Goal: Task Accomplishment & Management: Manage account settings

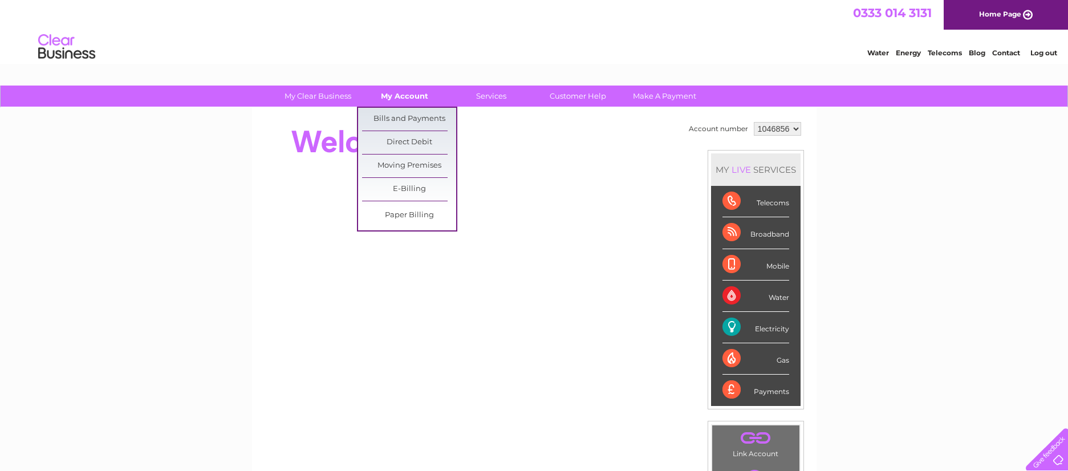
click at [408, 98] on link "My Account" at bounding box center [405, 96] width 94 height 21
click at [417, 118] on link "Bills and Payments" at bounding box center [409, 119] width 94 height 23
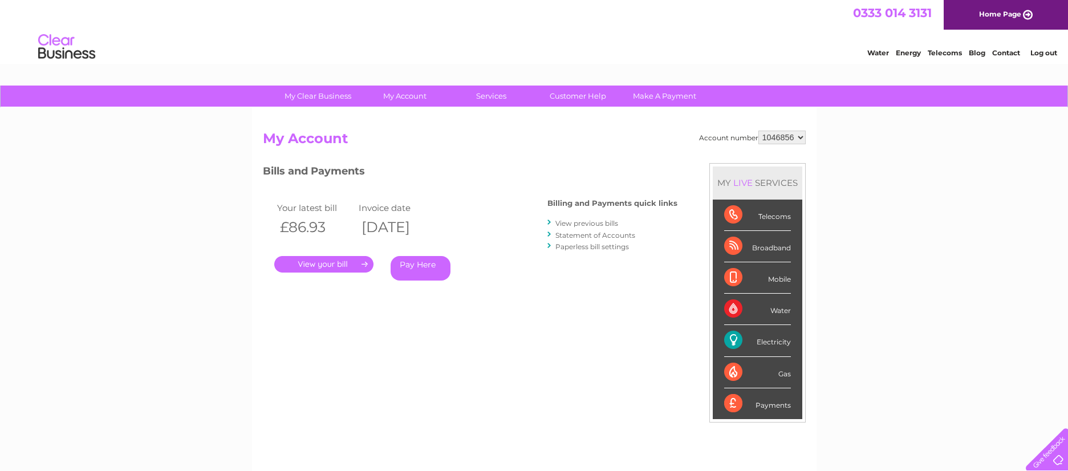
click at [581, 222] on link "View previous bills" at bounding box center [586, 223] width 63 height 9
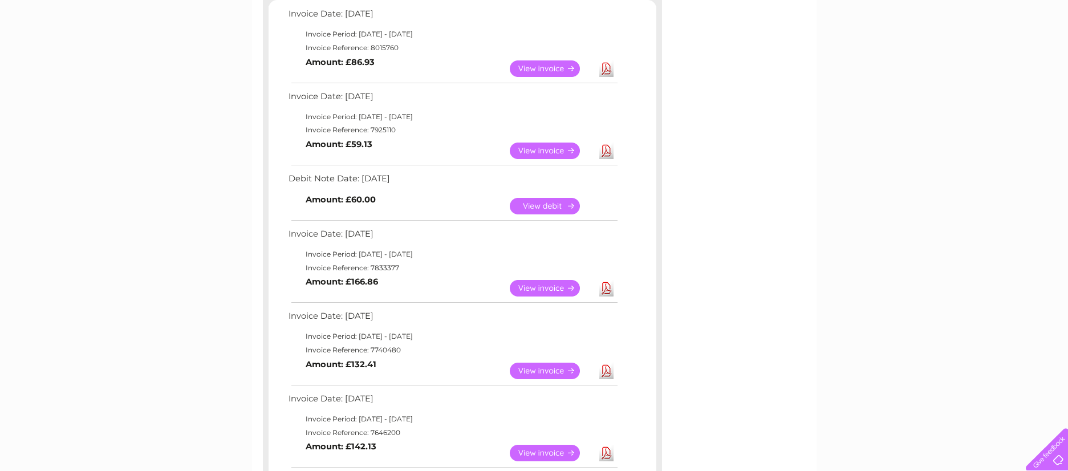
scroll to position [207, 0]
click at [542, 293] on link "View" at bounding box center [552, 289] width 84 height 17
click at [535, 203] on link "View" at bounding box center [552, 206] width 84 height 17
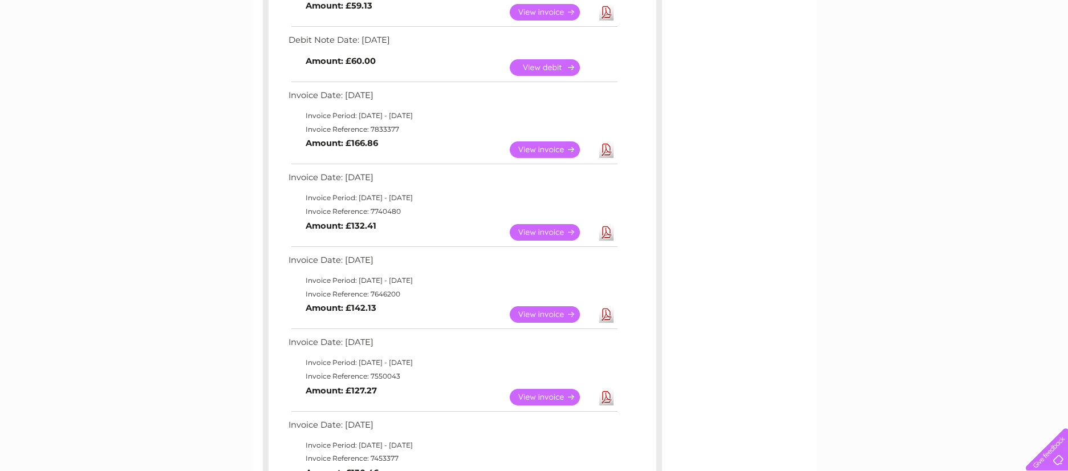
scroll to position [347, 0]
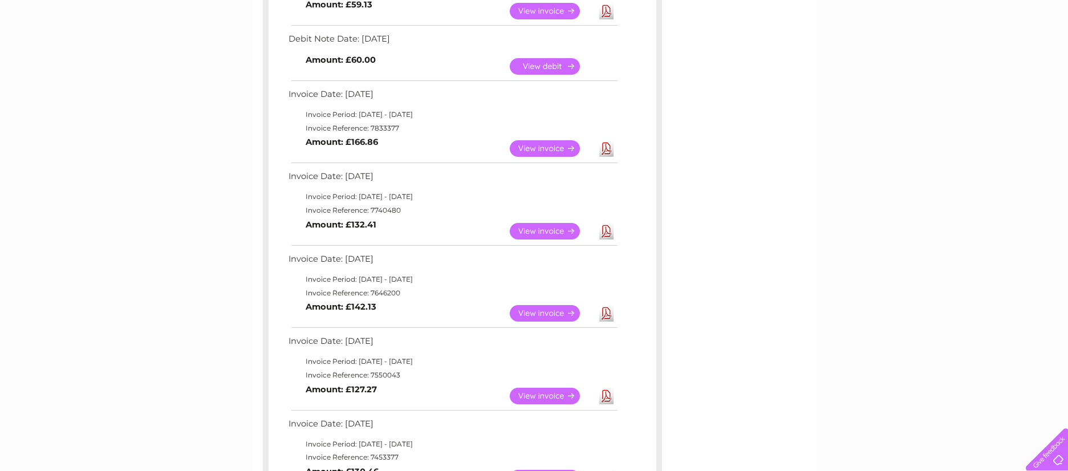
click at [519, 234] on link "View" at bounding box center [552, 231] width 84 height 17
click at [520, 314] on link "View" at bounding box center [552, 313] width 84 height 17
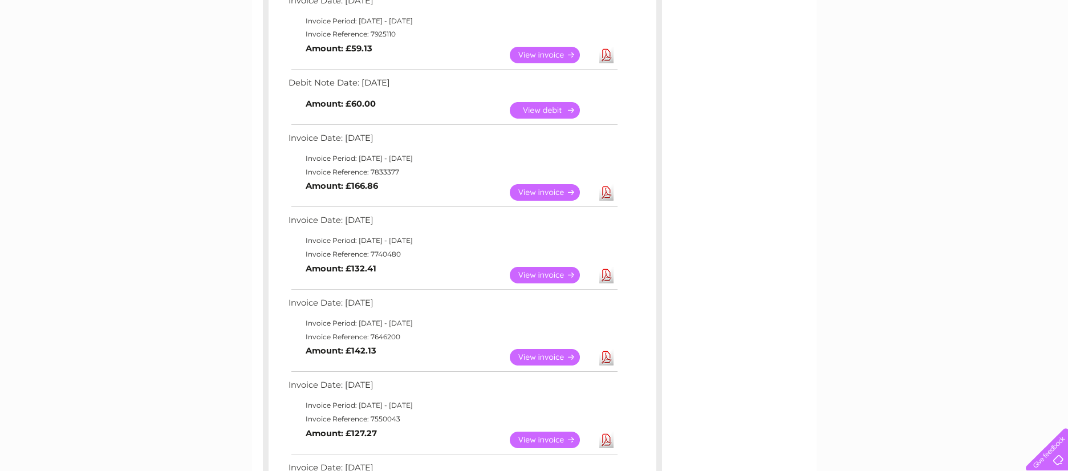
scroll to position [306, 0]
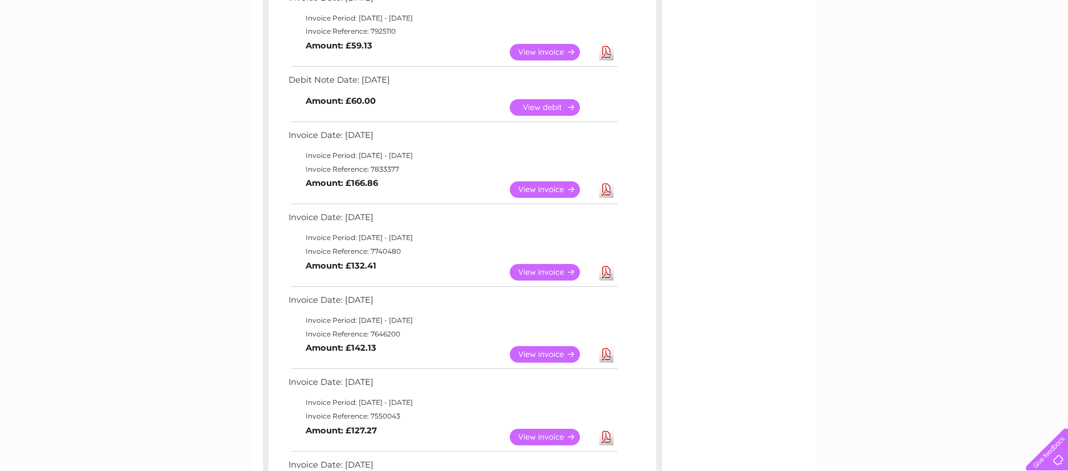
click at [526, 192] on link "View" at bounding box center [552, 189] width 84 height 17
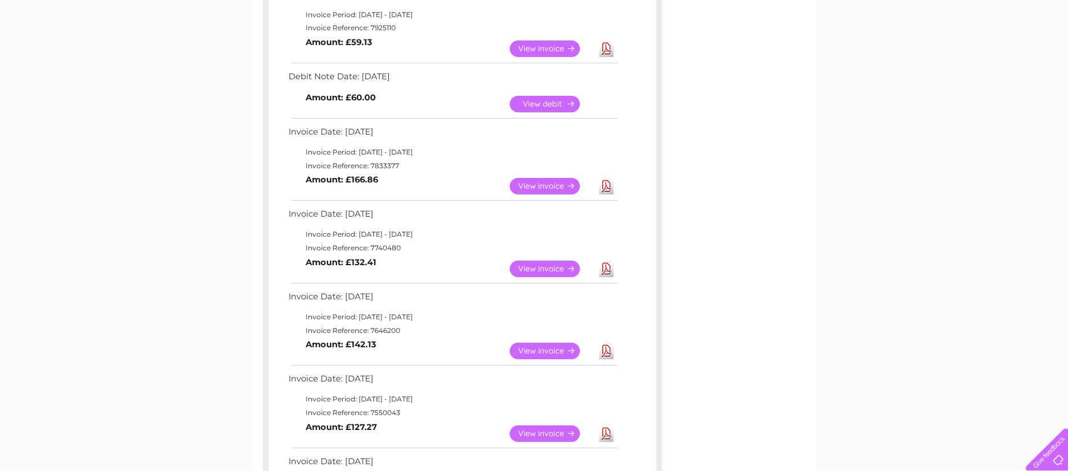
click at [527, 190] on link "View" at bounding box center [552, 186] width 84 height 17
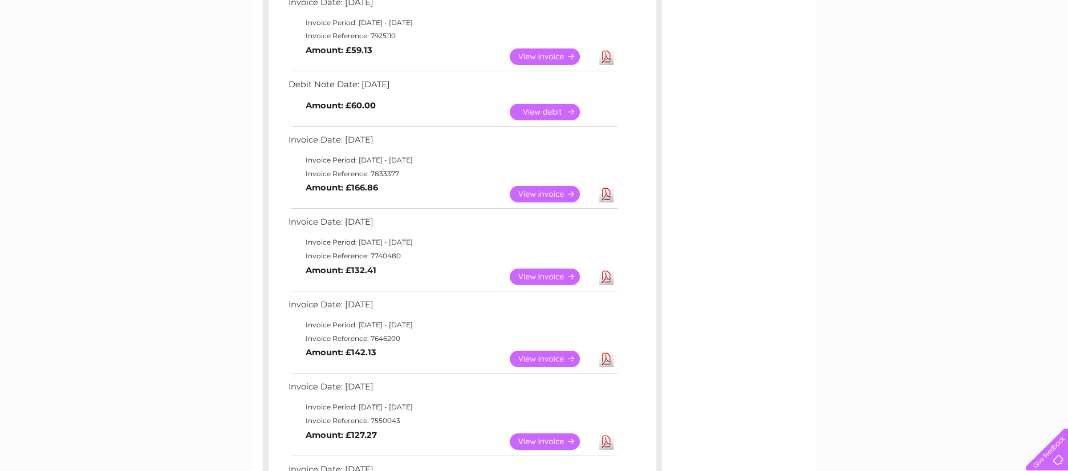
scroll to position [290, 0]
